Goal: Task Accomplishment & Management: Manage account settings

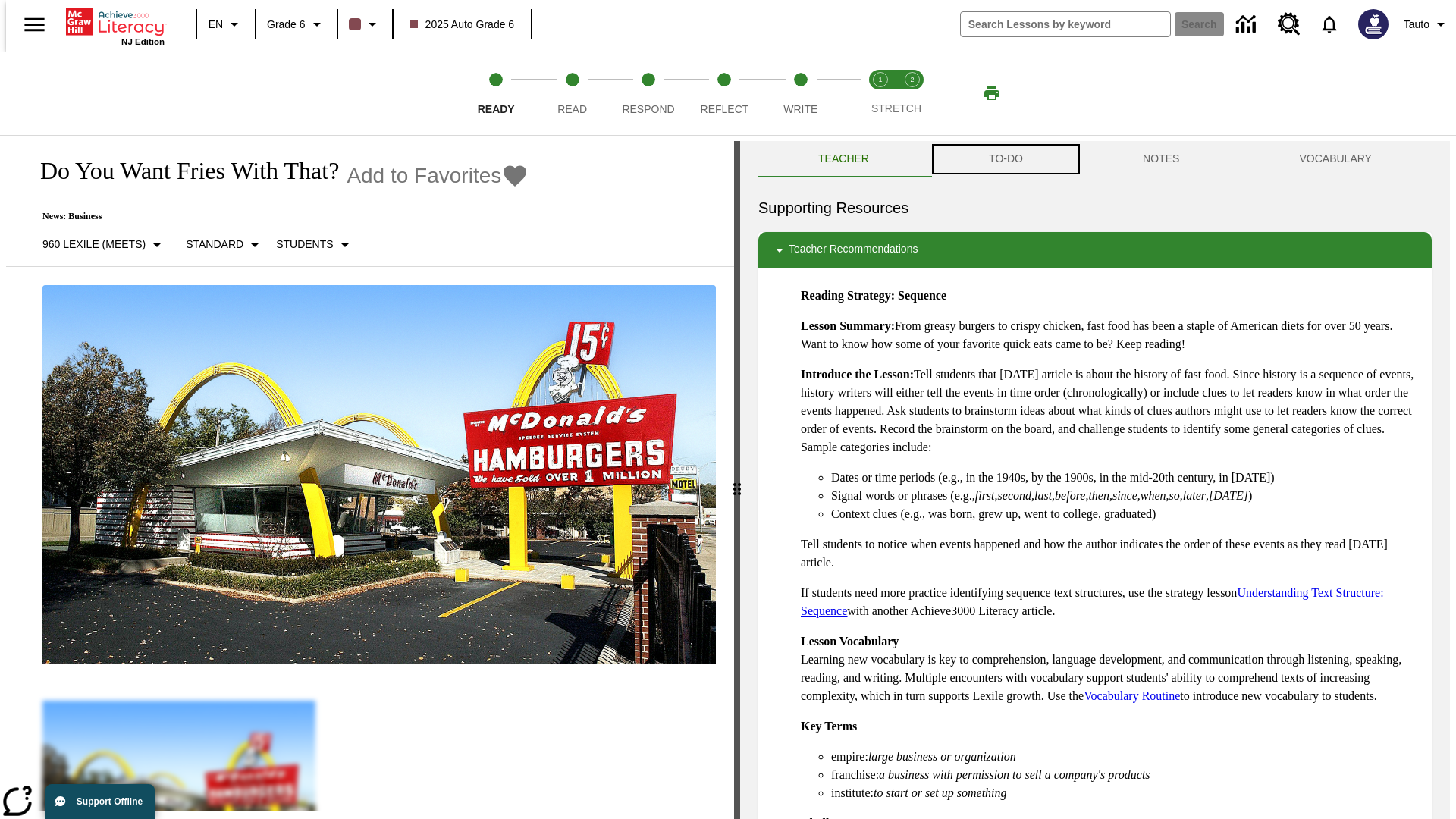
click at [1005, 159] on button "TO-DO" at bounding box center [1006, 159] width 154 height 36
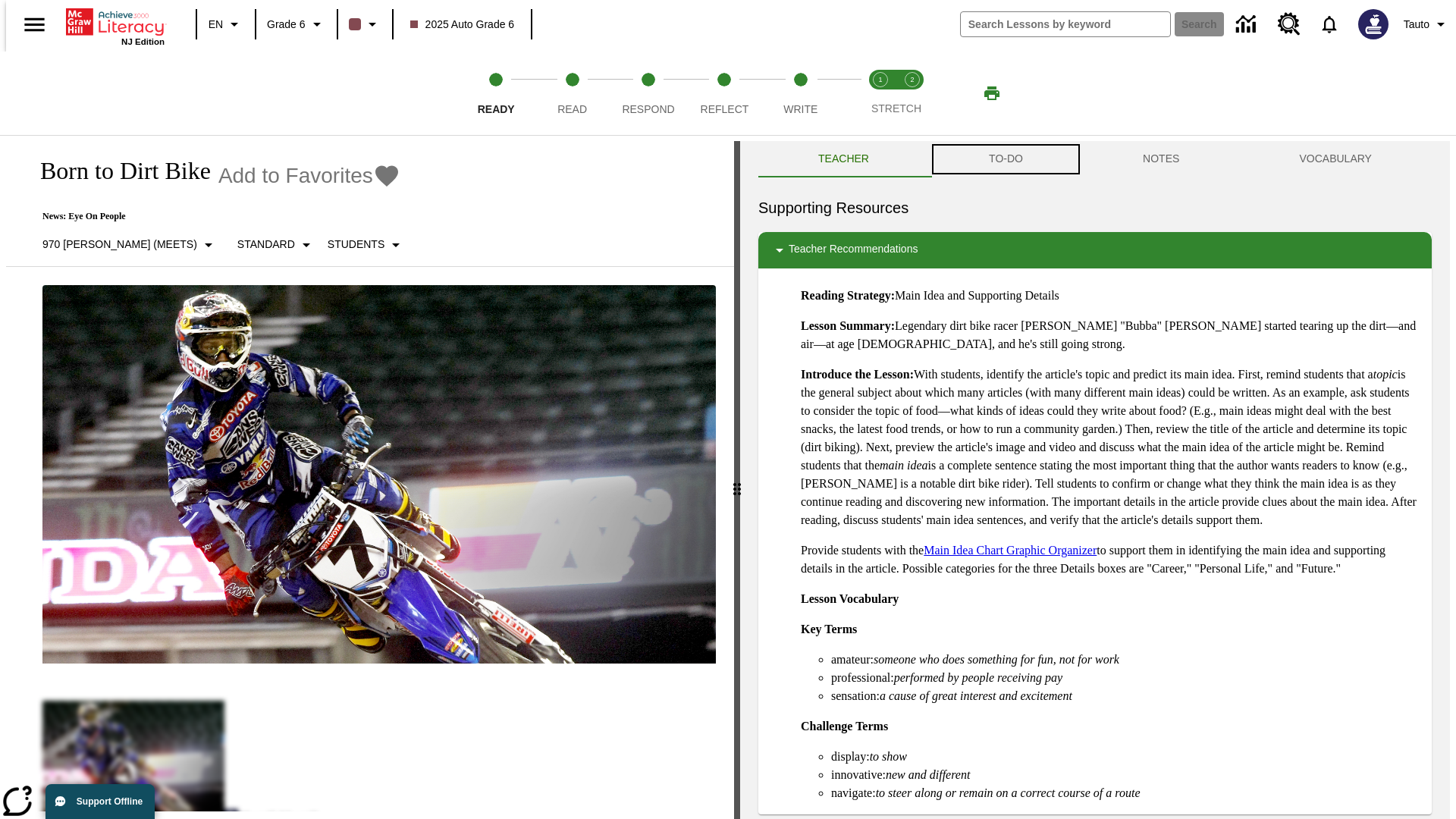
click at [1005, 159] on button "TO-DO" at bounding box center [1006, 159] width 154 height 36
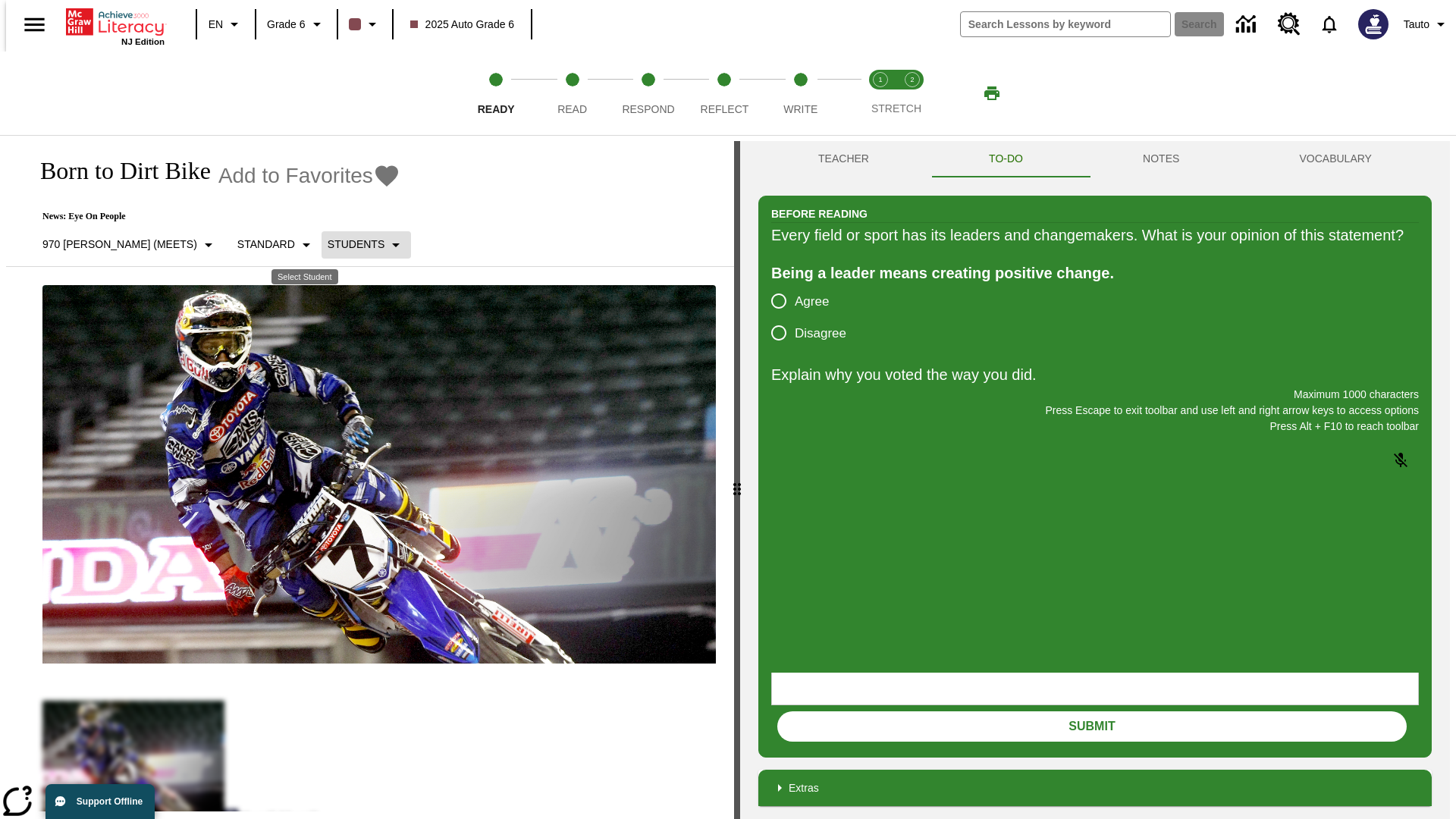
click at [328, 245] on p "Students" at bounding box center [356, 244] width 57 height 16
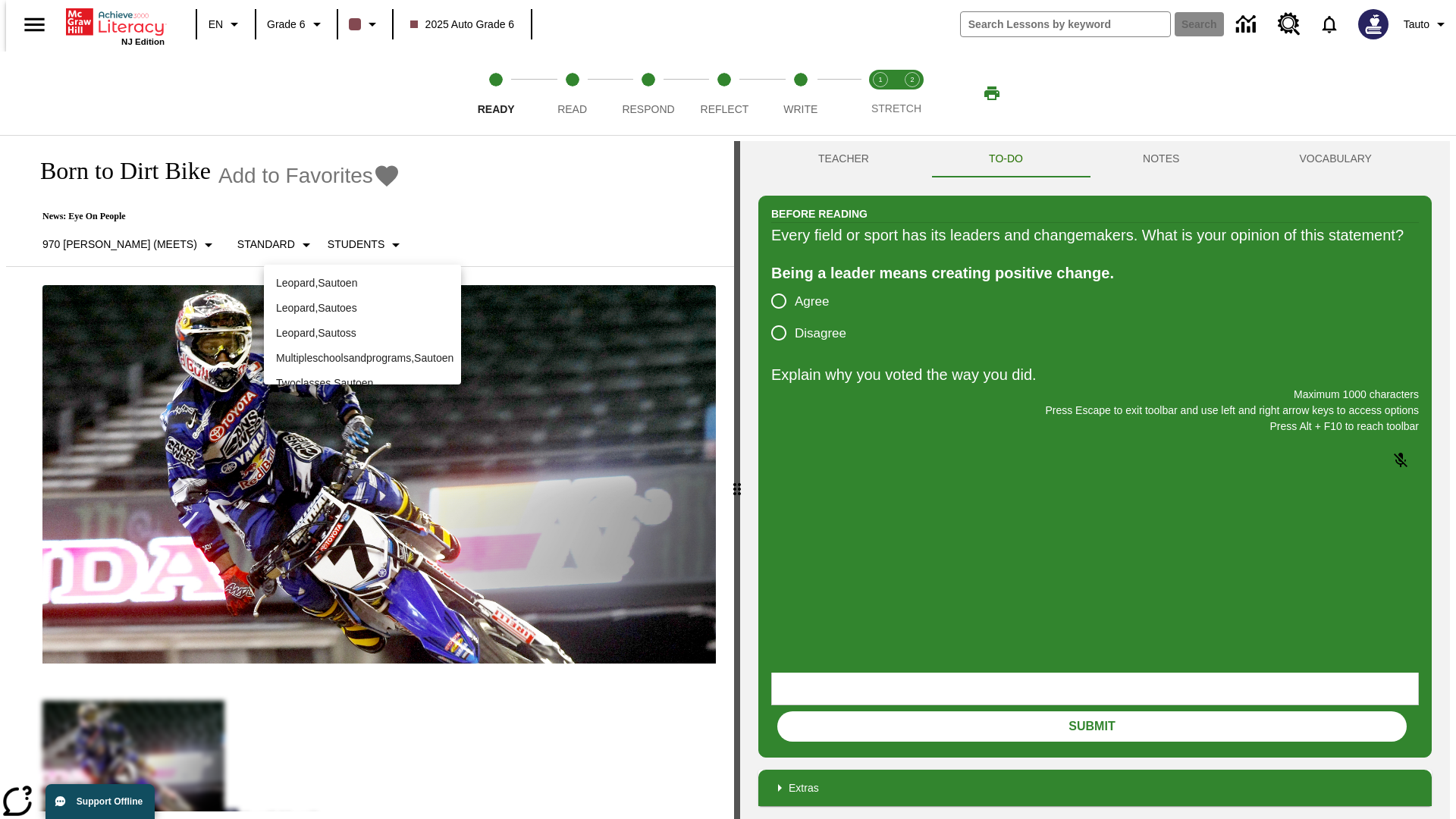
click at [362, 283] on p "Leopard , Sautoen" at bounding box center [362, 283] width 173 height 16
